Goal: Task Accomplishment & Management: Manage account settings

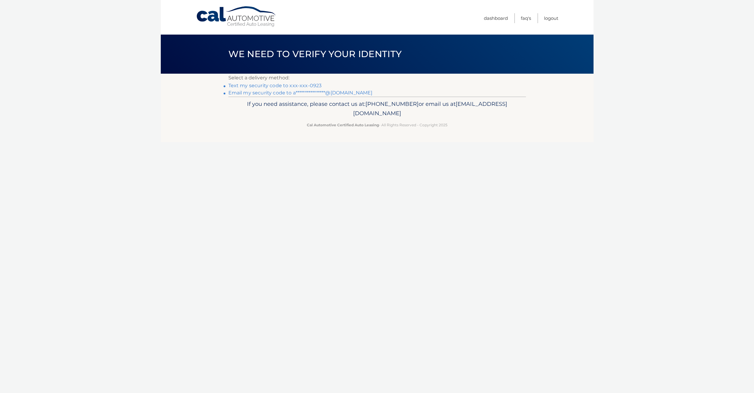
click at [253, 86] on link "Text my security code to xxx-xxx-0923" at bounding box center [276, 86] width 94 height 6
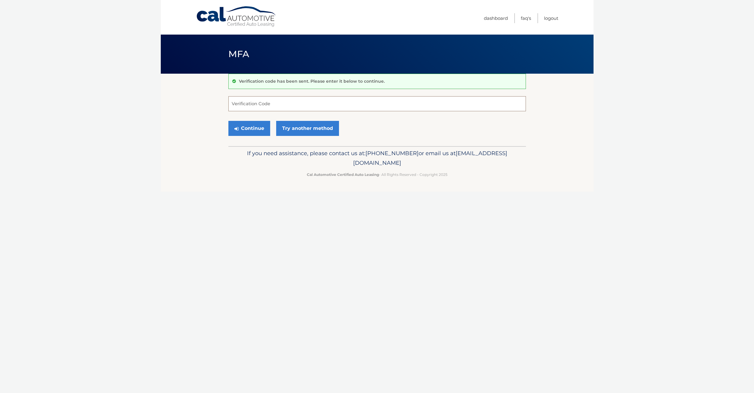
click at [257, 104] on input "Verification Code" at bounding box center [378, 103] width 298 height 15
type input "112159"
click at [256, 128] on button "Continue" at bounding box center [250, 128] width 42 height 15
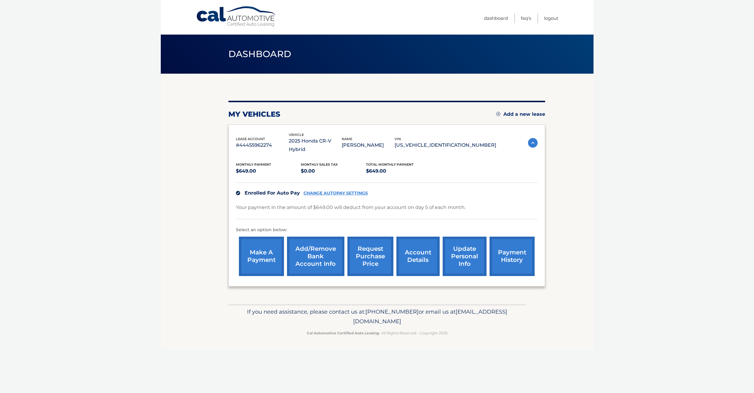
click at [407, 255] on link "account details" at bounding box center [418, 256] width 43 height 39
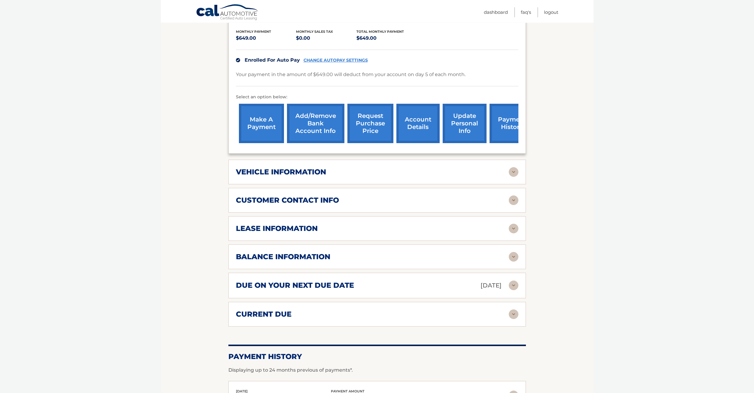
scroll to position [153, 0]
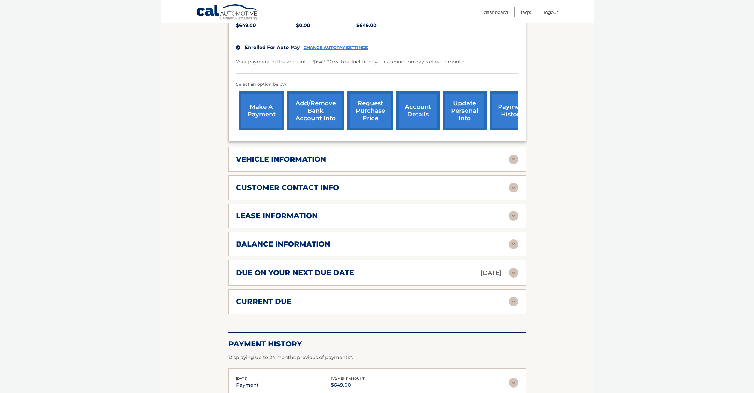
click at [514, 249] on img at bounding box center [514, 244] width 10 height 10
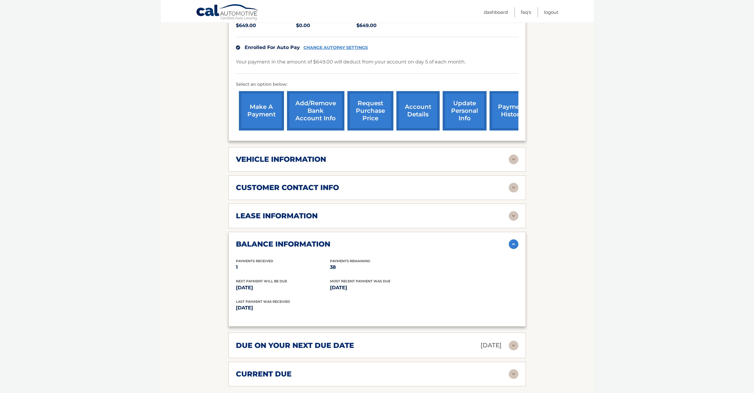
click at [310, 122] on link "Add/Remove bank account info" at bounding box center [315, 110] width 57 height 39
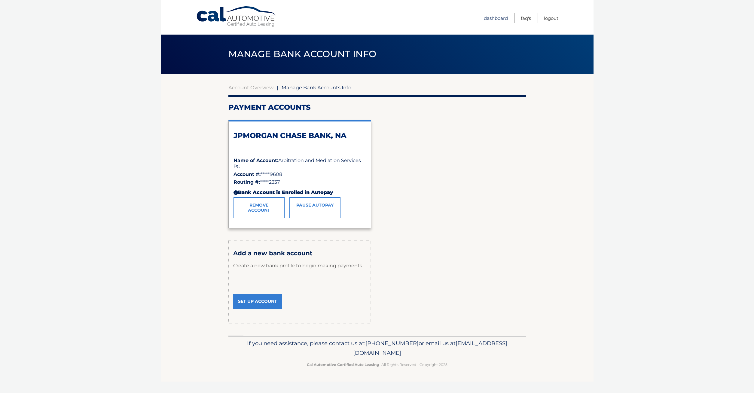
click at [496, 17] on link "Dashboard" at bounding box center [496, 18] width 24 height 10
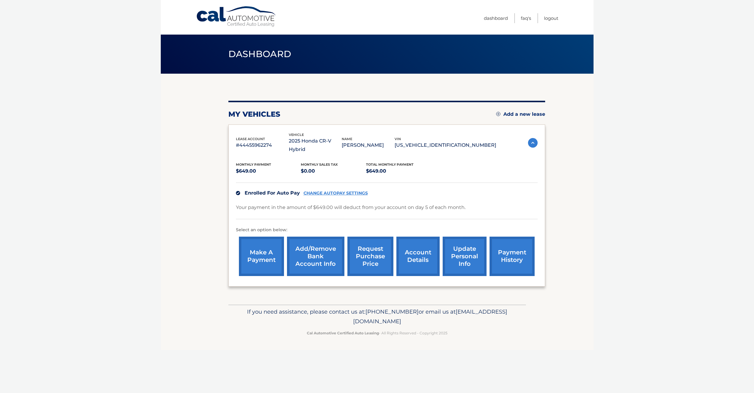
click at [490, 254] on link "payment history" at bounding box center [512, 256] width 45 height 39
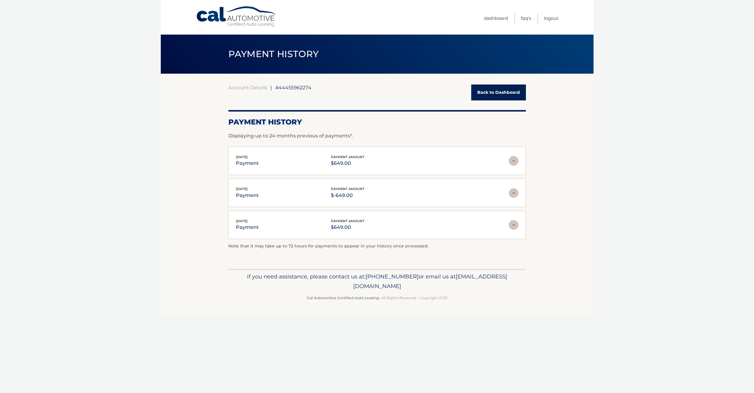
click at [513, 191] on img at bounding box center [514, 193] width 10 height 10
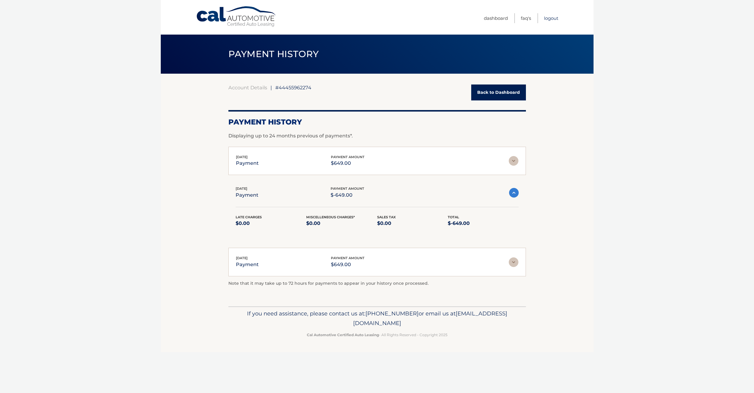
click at [550, 19] on link "Logout" at bounding box center [551, 18] width 14 height 10
